Goal: Task Accomplishment & Management: Use online tool/utility

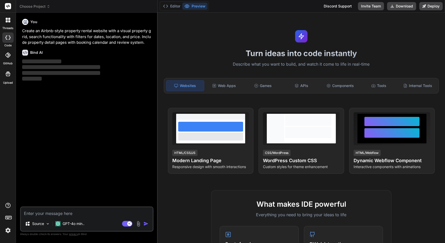
click at [40, 6] on span "Choose Project" at bounding box center [35, 6] width 31 height 5
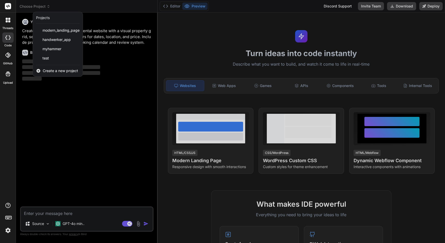
click at [99, 7] on div at bounding box center [222, 121] width 445 height 243
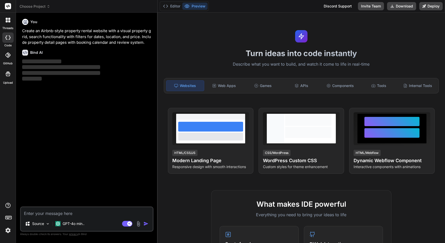
type textarea "x"
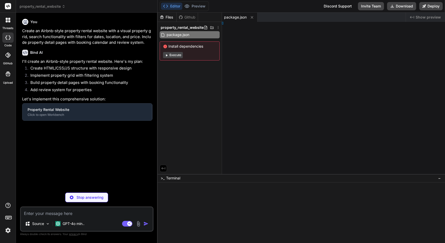
type textarea "<script src="js/calendar.js"></script> <script src="js/main.js"></script> </bod…"
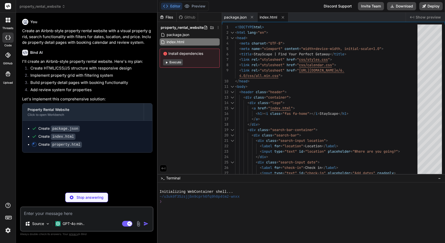
type textarea "x"
type textarea "<script src="js/properties.js"></script> <script src="js/calendar.js"></script>…"
type textarea "x"
type textarea ".footer-content { grid-template-columns: 1fr; } .nav-link { display: none; } }"
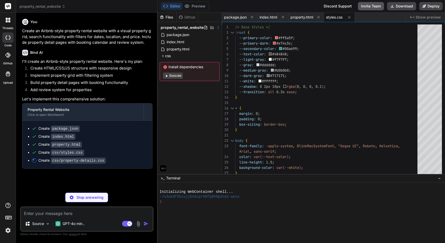
type textarea "x"
type textarea "grid-template-columns: [DEMOGRAPHIC_DATA] 1fr; } .booking-dates { grid-template…"
type textarea "x"
type textarea "} }"
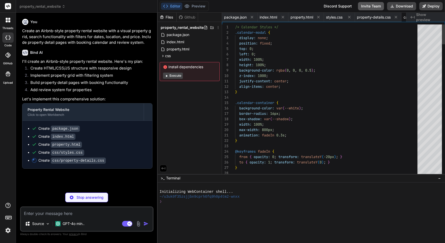
scroll to position [0, 30]
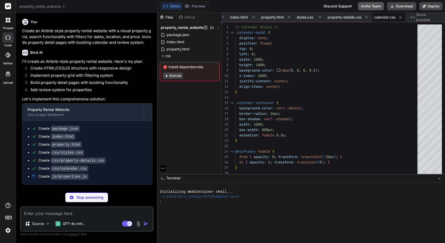
click at [376, 6] on button "Invite Team" at bounding box center [371, 6] width 26 height 8
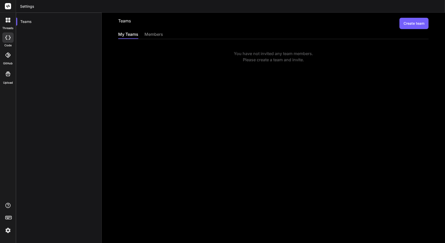
click at [158, 34] on div "members" at bounding box center [153, 34] width 19 height 7
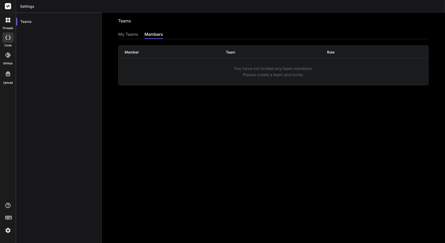
click at [127, 32] on div "My Teams" at bounding box center [128, 34] width 20 height 7
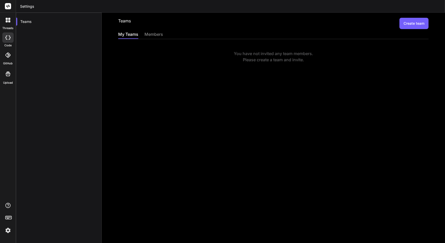
click at [410, 25] on button "Create team" at bounding box center [413, 23] width 29 height 11
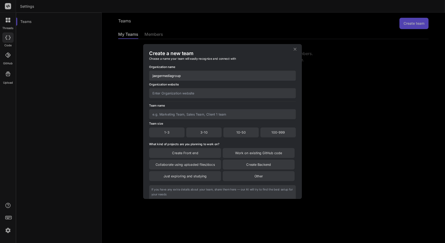
type input "jaegermediagroup"
type input "[URL][DOMAIN_NAME]"
click at [174, 132] on div "1-3" at bounding box center [167, 132] width 36 height 10
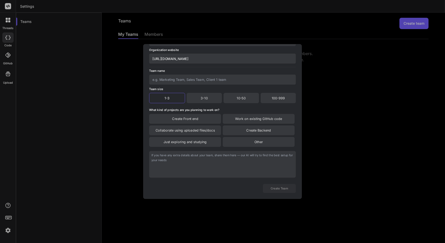
scroll to position [43, 0]
click at [275, 187] on button "Create Team" at bounding box center [279, 188] width 33 height 9
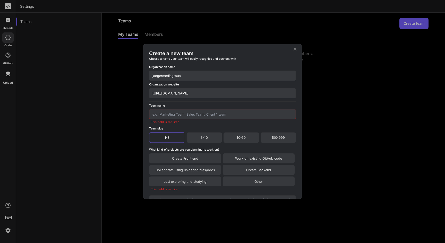
scroll to position [0, 0]
click at [193, 113] on input "text" at bounding box center [222, 114] width 147 height 10
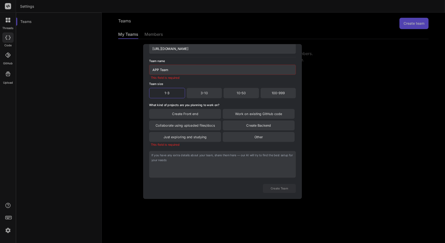
scroll to position [56, 0]
type input "APP Team"
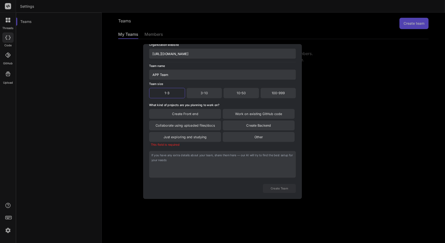
click at [187, 116] on div "Create Front end" at bounding box center [185, 114] width 72 height 10
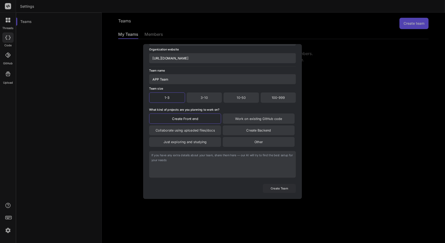
click at [273, 191] on button "Create Team" at bounding box center [279, 188] width 33 height 9
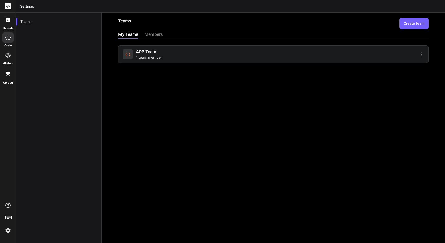
click at [84, 38] on div "Teams" at bounding box center [59, 134] width 86 height 243
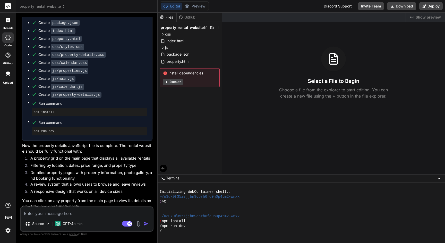
click at [172, 82] on button "Execute" at bounding box center [173, 82] width 20 height 6
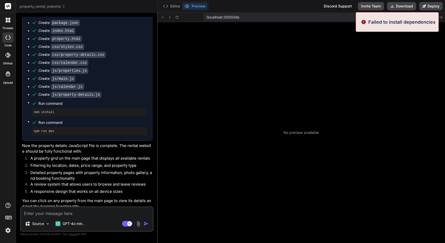
scroll to position [68, 0]
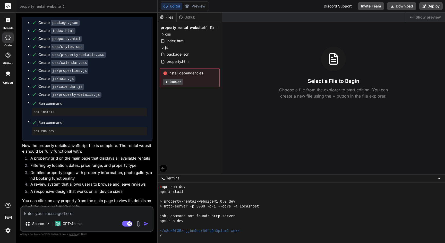
click at [175, 81] on button "Execute" at bounding box center [173, 82] width 20 height 6
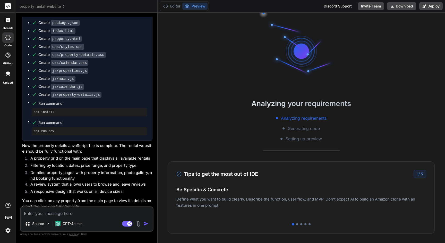
scroll to position [93, 0]
click at [296, 224] on div at bounding box center [297, 224] width 2 height 2
click at [301, 223] on div at bounding box center [301, 224] width 2 height 2
click at [306, 224] on div at bounding box center [305, 224] width 2 height 2
click at [309, 224] on div at bounding box center [309, 224] width 2 height 2
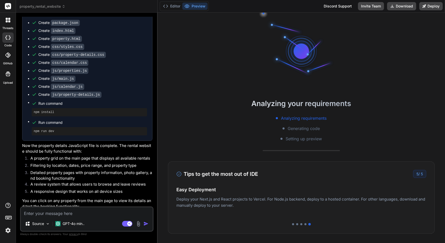
click at [78, 211] on textarea at bounding box center [87, 211] width 132 height 9
type textarea "x"
type textarea "s"
type textarea "x"
type textarea "st"
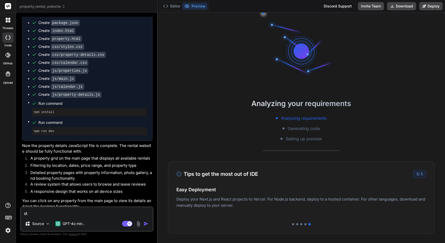
type textarea "x"
type textarea "sta"
type textarea "x"
type textarea "star"
type textarea "x"
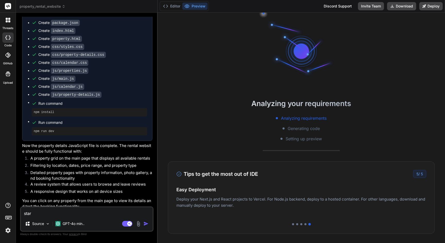
type textarea "start"
type textarea "x"
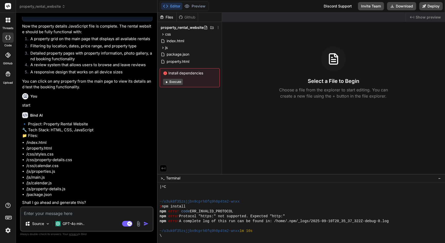
scroll to position [147, 0]
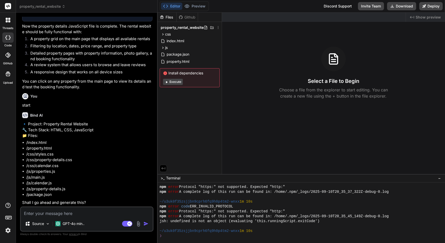
type textarea "x"
type textarea "y"
type textarea "x"
type textarea "ye"
type textarea "x"
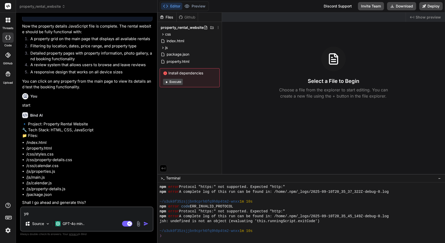
type textarea "yes"
type textarea "x"
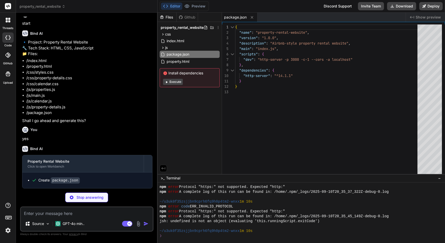
scroll to position [312, 0]
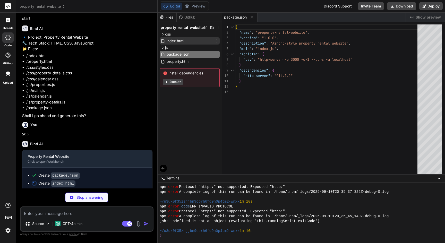
type textarea "x"
click at [186, 40] on div "index.html" at bounding box center [190, 40] width 60 height 7
type textarea "<script src="js/calendar.js"></script> <script src="js/main.js"></script> </bod…"
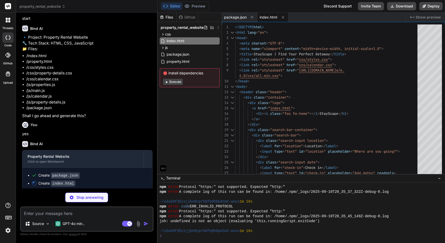
click at [273, 16] on span "index.html" at bounding box center [267, 17] width 17 height 5
click at [424, 17] on span "Show preview" at bounding box center [427, 17] width 25 height 5
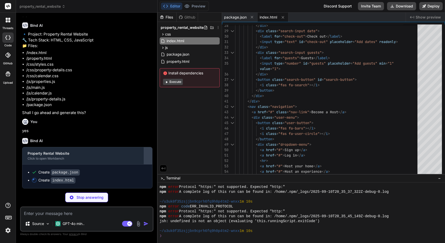
click at [149, 158] on div at bounding box center [148, 156] width 8 height 8
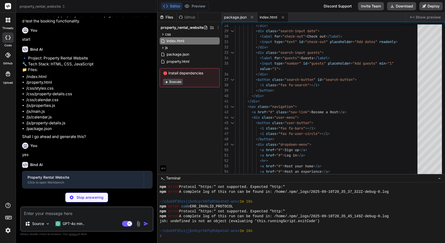
scroll to position [0, 0]
click at [152, 180] on div "Property Rental Website Click to open Workbench" at bounding box center [87, 179] width 130 height 17
click at [150, 180] on div at bounding box center [148, 179] width 8 height 8
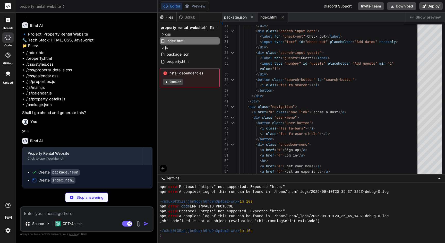
scroll to position [320, 0]
click at [8, 231] on img at bounding box center [8, 230] width 9 height 9
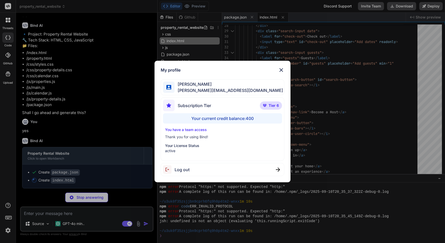
click at [281, 72] on img at bounding box center [281, 70] width 6 height 6
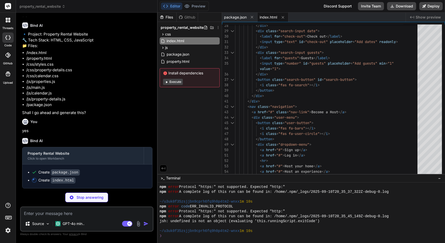
scroll to position [0, 0]
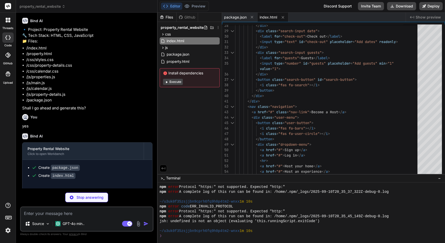
type textarea "x"
type textarea "<script src="js/properties.js"></script> <script src="js/calendar.js"></script>…"
type textarea "x"
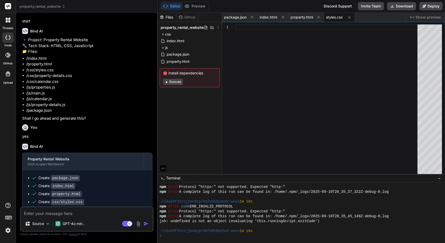
scroll to position [335, 0]
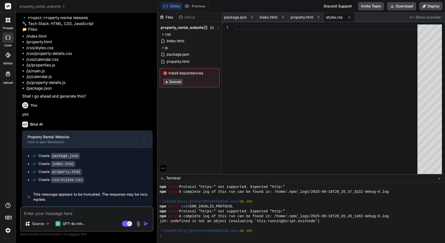
click at [170, 82] on button "Execute" at bounding box center [173, 82] width 20 height 6
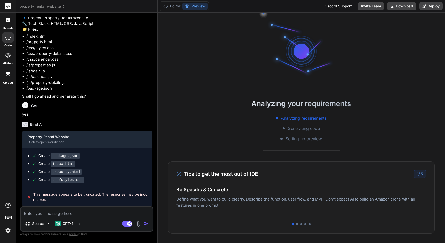
scroll to position [171, 0]
click at [44, 214] on textarea at bounding box center [87, 211] width 132 height 9
type textarea "x"
type textarea "s"
type textarea "x"
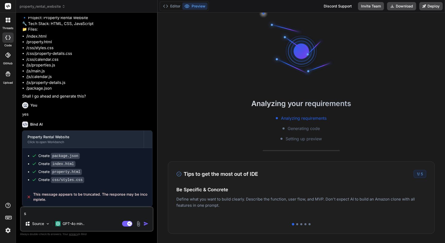
type textarea "st"
type textarea "x"
type textarea "sta"
type textarea "x"
type textarea "star"
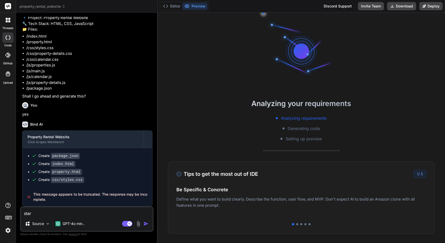
type textarea "x"
type textarea "start"
type textarea "x"
type textarea "start"
type textarea "x"
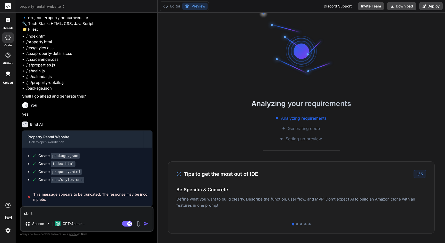
type textarea "start s"
type textarea "x"
type textarea "start se"
type textarea "x"
type textarea "start ser"
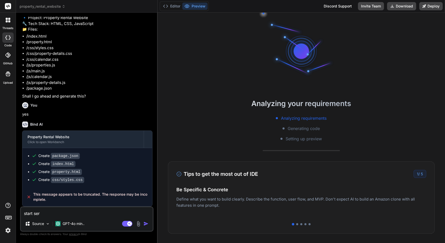
type textarea "x"
type textarea "start serv"
type textarea "x"
type textarea "start serve"
type textarea "x"
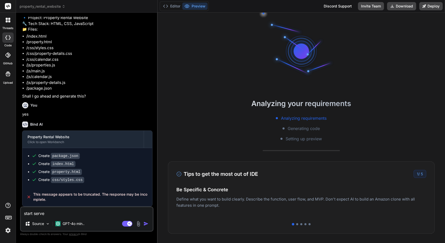
type textarea "start server"
type textarea "x"
type textarea "start serve"
type textarea "x"
type textarea "start serv"
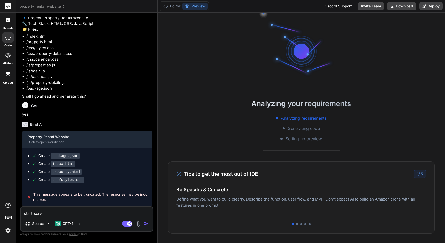
type textarea "x"
type textarea "start ser"
type textarea "x"
type textarea "start se"
type textarea "x"
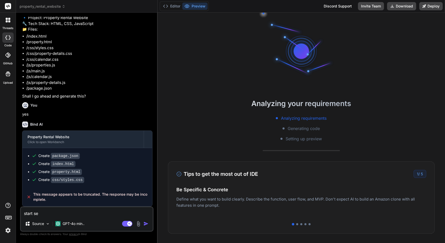
type textarea "start s"
type textarea "x"
type textarea "start"
type textarea "x"
type textarea "start p"
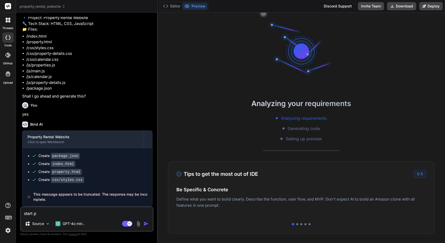
type textarea "x"
type textarea "start pe"
type textarea "x"
type textarea "start pev"
type textarea "x"
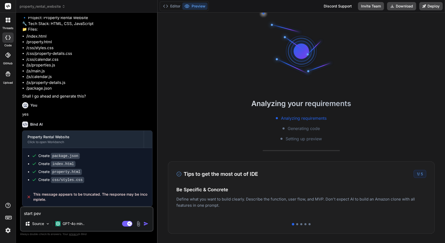
type textarea "start pevi"
type textarea "x"
type textarea "start pevie"
type textarea "x"
type textarea "start peview"
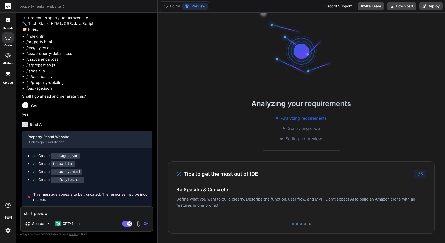
type textarea "x"
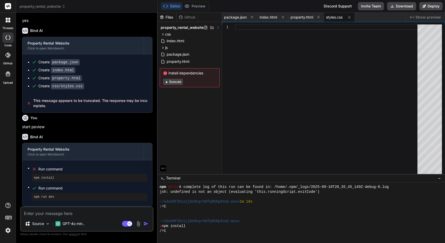
scroll to position [284, 0]
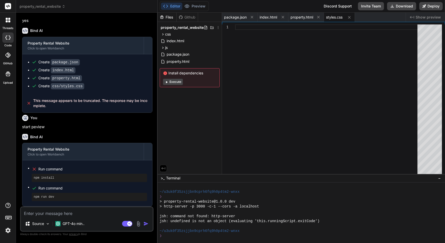
click at [175, 82] on button "Execute" at bounding box center [173, 82] width 20 height 6
type textarea "x"
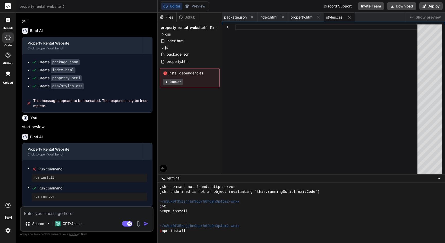
scroll to position [313, 0]
click at [253, 17] on icon at bounding box center [252, 17] width 4 height 4
click at [253, 17] on div "property.html" at bounding box center [271, 17] width 36 height 9
type textarea "<script src="js/properties.js"></script> <script src="js/calendar.js"></script>…"
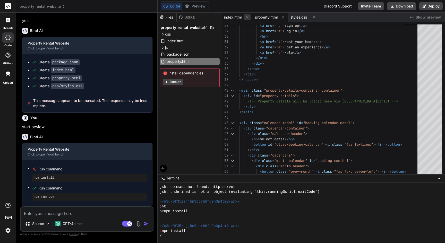
click at [246, 17] on icon at bounding box center [247, 17] width 3 height 3
click at [246, 17] on span "property.html" at bounding box center [235, 17] width 23 height 5
click at [251, 17] on icon at bounding box center [252, 17] width 4 height 4
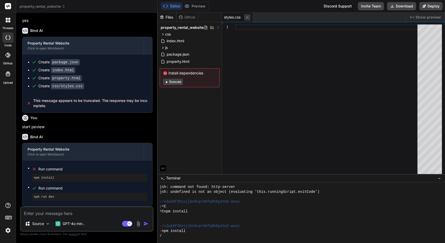
click at [248, 17] on icon at bounding box center [247, 17] width 4 height 4
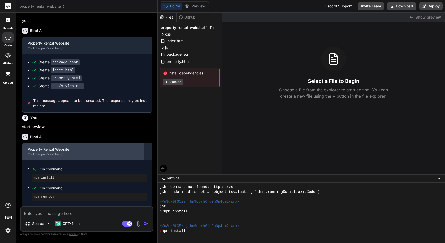
scroll to position [0, 0]
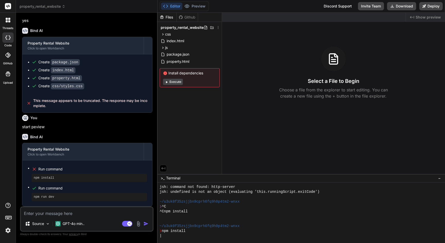
click at [55, 7] on span "property_rental_website" at bounding box center [43, 6] width 46 height 5
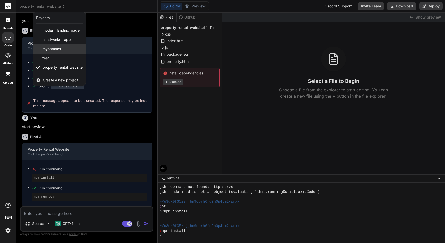
click at [54, 50] on span "myhammer" at bounding box center [51, 48] width 19 height 5
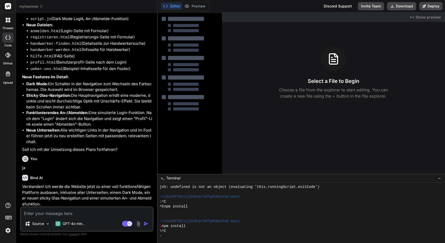
scroll to position [575, 0]
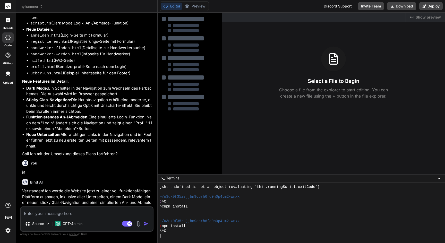
type textarea "x"
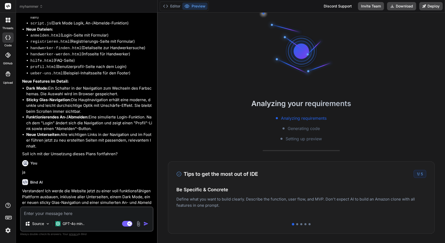
scroll to position [323, 0]
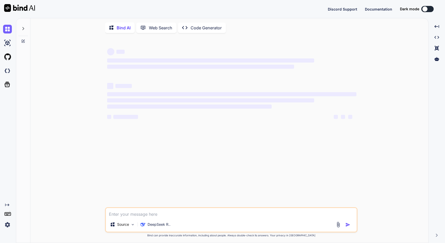
click at [7, 225] on img at bounding box center [7, 224] width 9 height 9
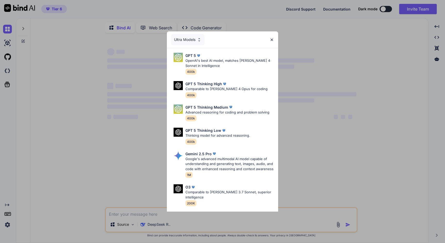
type textarea "x"
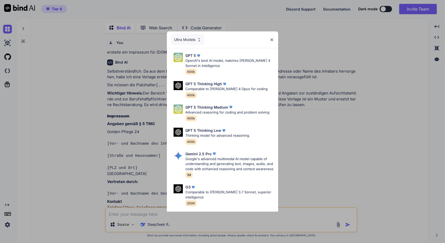
scroll to position [2, 0]
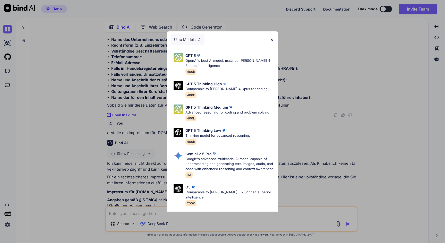
click at [271, 40] on img at bounding box center [271, 40] width 4 height 4
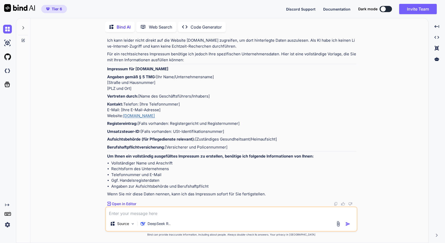
scroll to position [2121, 0]
click at [10, 224] on img at bounding box center [7, 224] width 9 height 9
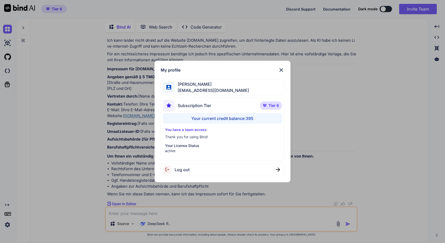
click at [237, 118] on div "Your current credit balance: 395" at bounding box center [222, 118] width 119 height 10
click at [283, 70] on img at bounding box center [281, 70] width 6 height 6
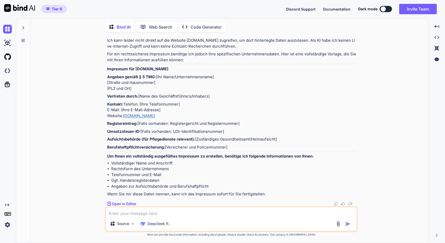
scroll to position [2200, 0]
click at [8, 226] on img at bounding box center [7, 224] width 9 height 9
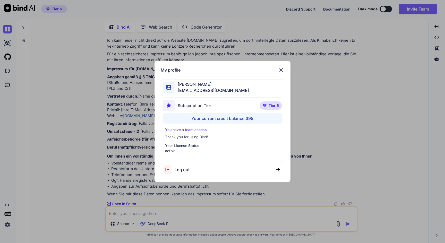
click at [231, 120] on div "Your current credit balance: 395" at bounding box center [222, 118] width 119 height 10
click at [281, 68] on img at bounding box center [281, 70] width 6 height 6
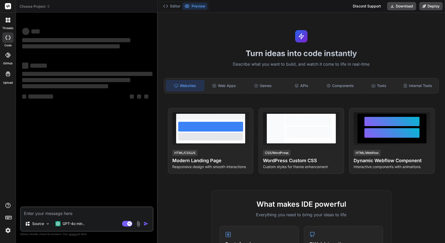
type textarea "x"
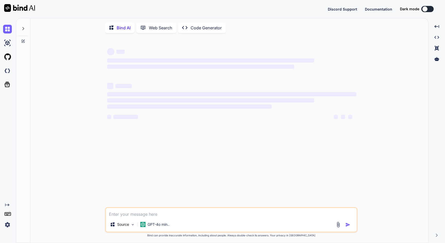
click at [10, 224] on img at bounding box center [7, 224] width 9 height 9
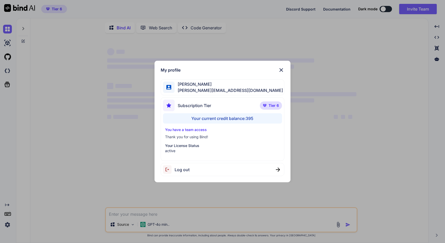
type textarea "x"
click at [283, 71] on img at bounding box center [281, 70] width 6 height 6
